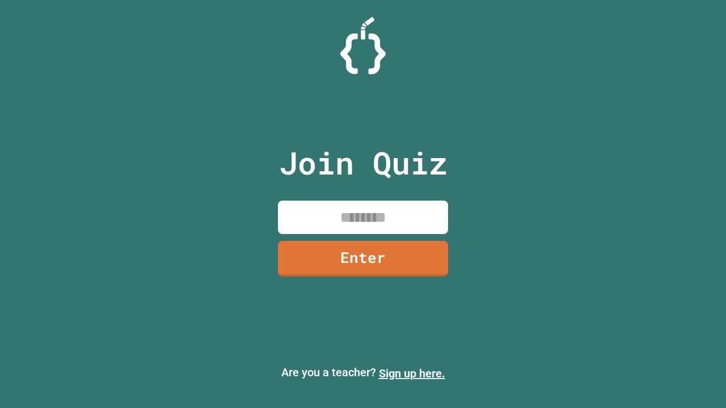
click at [412, 374] on link "Sign up here." at bounding box center [412, 374] width 66 height 14
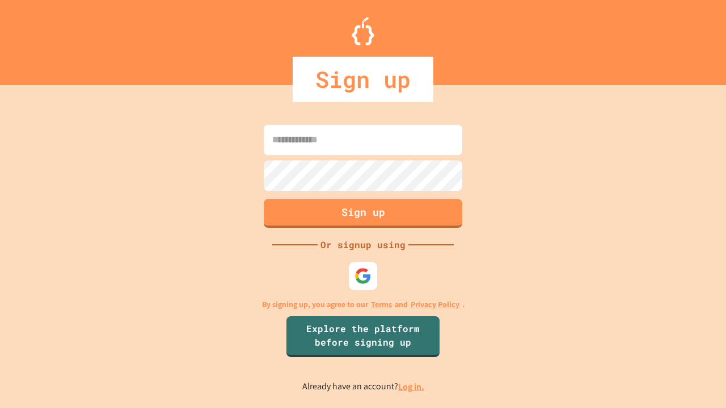
click at [412, 387] on link "Log in." at bounding box center [411, 387] width 26 height 12
